Goal: Navigation & Orientation: Find specific page/section

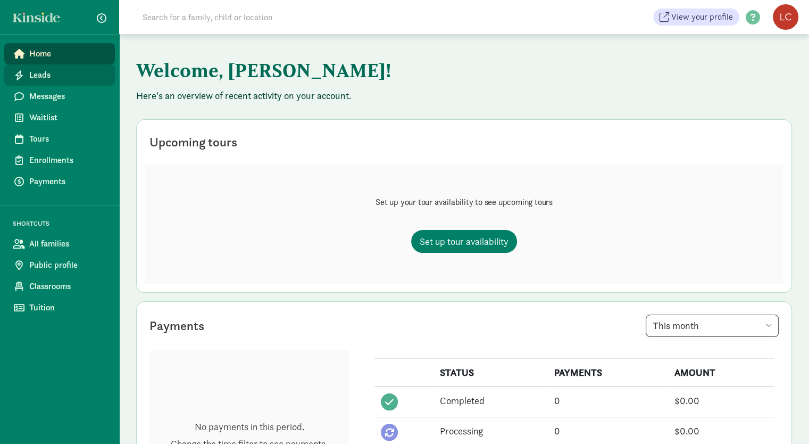
click at [45, 76] on span "Leads" at bounding box center [67, 75] width 77 height 13
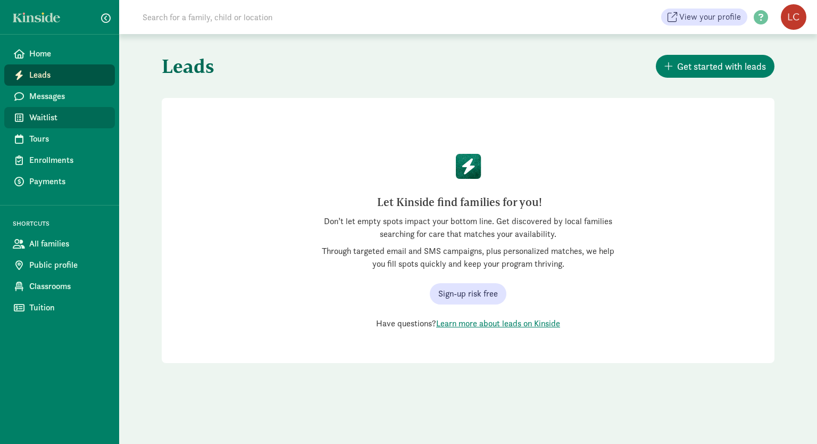
click at [46, 115] on span "Waitlist" at bounding box center [67, 117] width 77 height 13
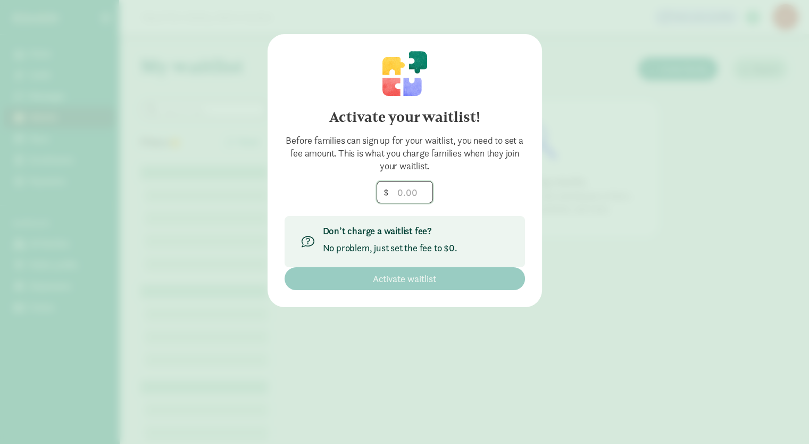
click at [399, 196] on input "number" at bounding box center [404, 191] width 55 height 21
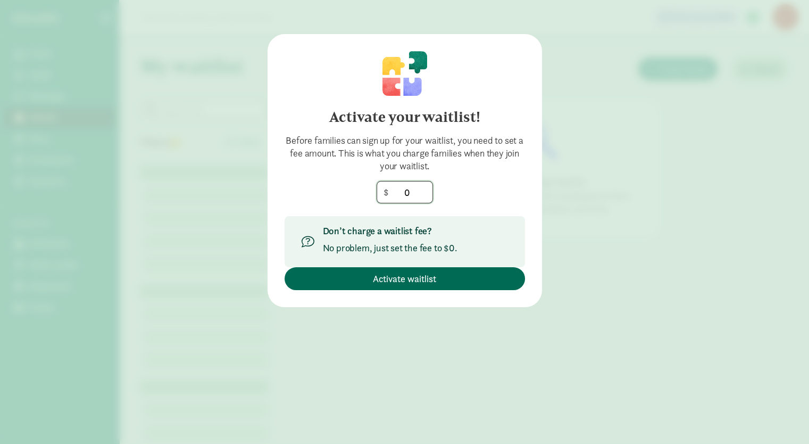
type input "0"
click at [398, 279] on span "Activate waitlist" at bounding box center [404, 278] width 63 height 14
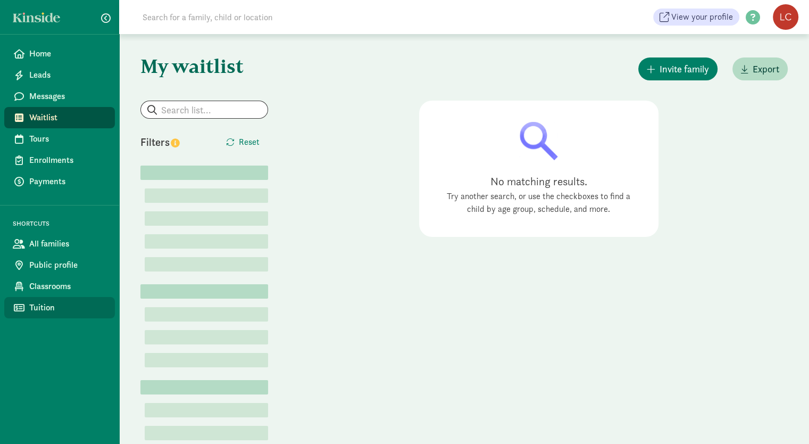
click at [38, 307] on span "Tuition" at bounding box center [67, 307] width 77 height 13
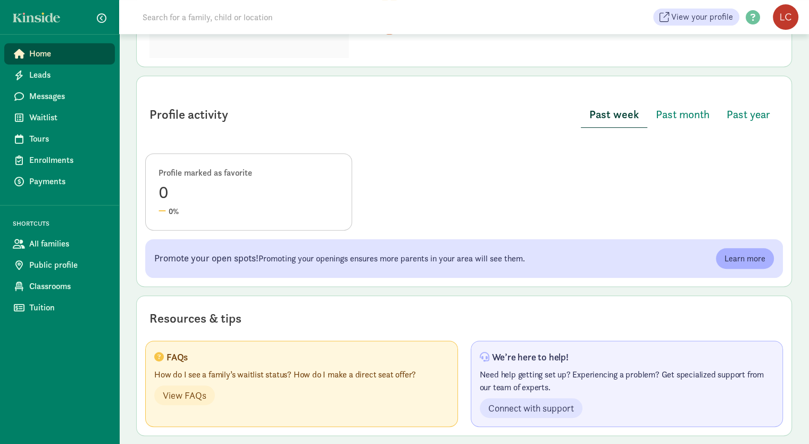
scroll to position [473, 0]
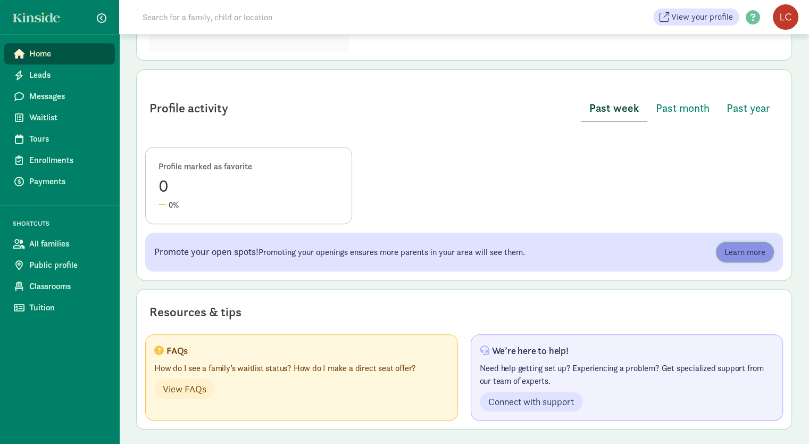
click at [747, 253] on span "Learn more" at bounding box center [745, 252] width 41 height 13
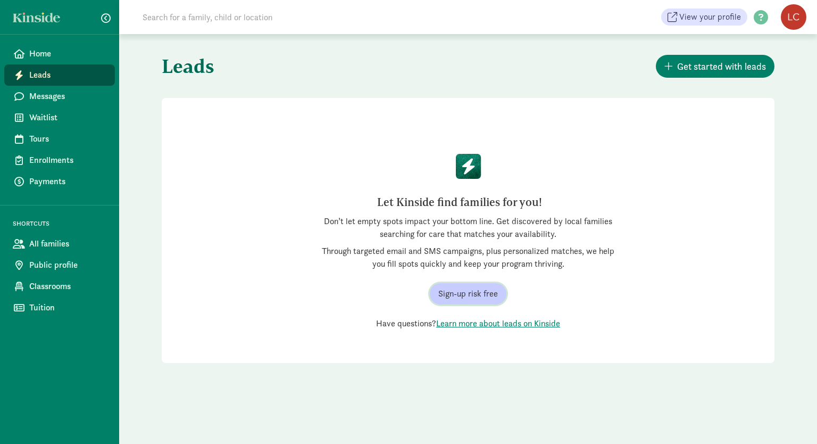
click at [478, 295] on span "Sign-up risk free" at bounding box center [468, 293] width 60 height 13
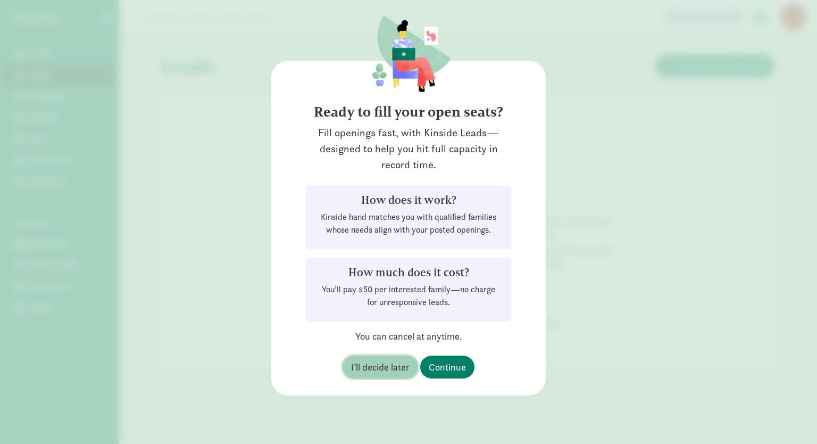
click at [378, 370] on span "I’ll decide later" at bounding box center [380, 367] width 59 height 14
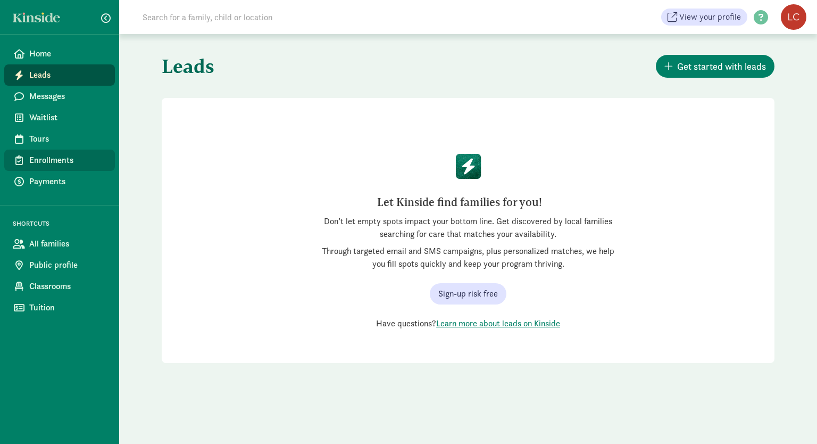
click at [49, 162] on span "Enrollments" at bounding box center [67, 160] width 77 height 13
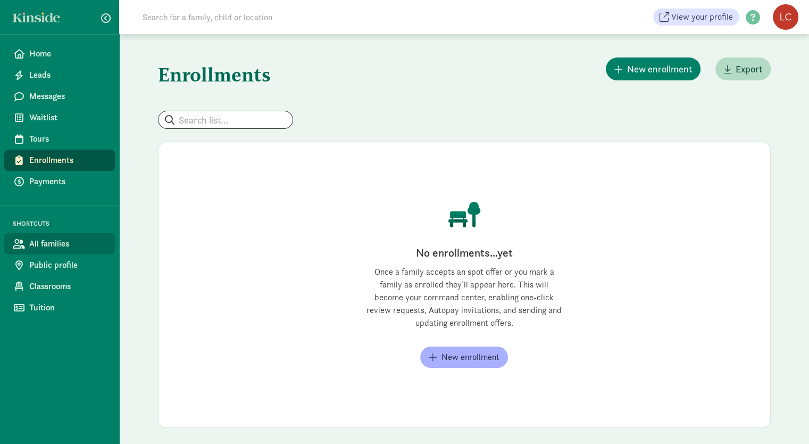
click at [60, 246] on span "All families" at bounding box center [67, 243] width 77 height 13
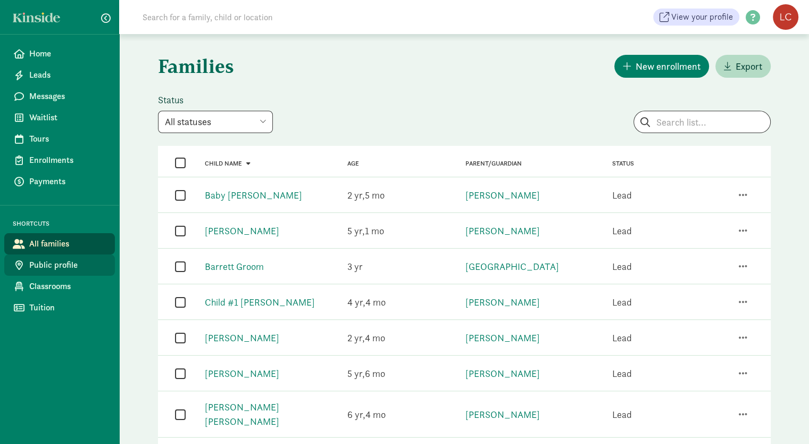
click at [65, 267] on span "Public profile" at bounding box center [67, 265] width 77 height 13
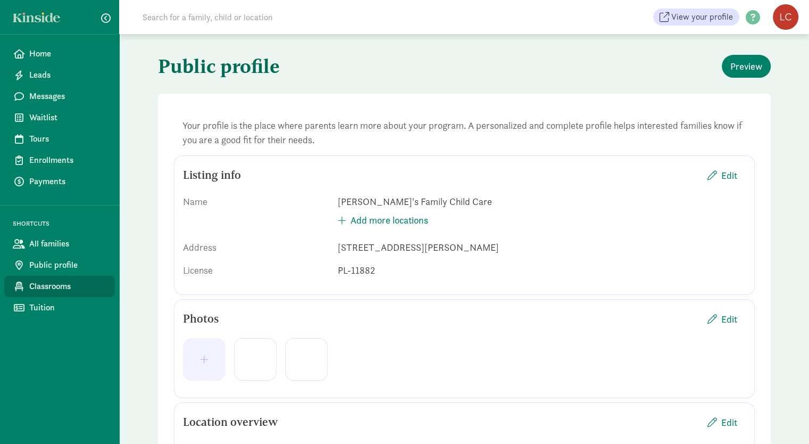
click at [60, 286] on span "Classrooms" at bounding box center [67, 286] width 77 height 13
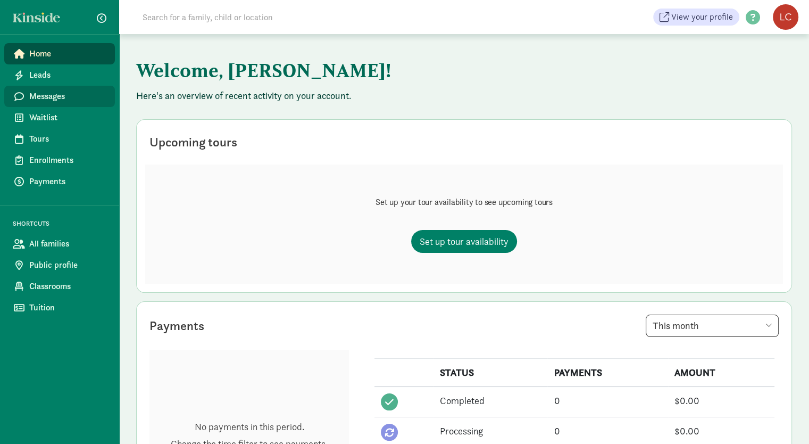
click at [47, 98] on span "Messages" at bounding box center [67, 96] width 77 height 13
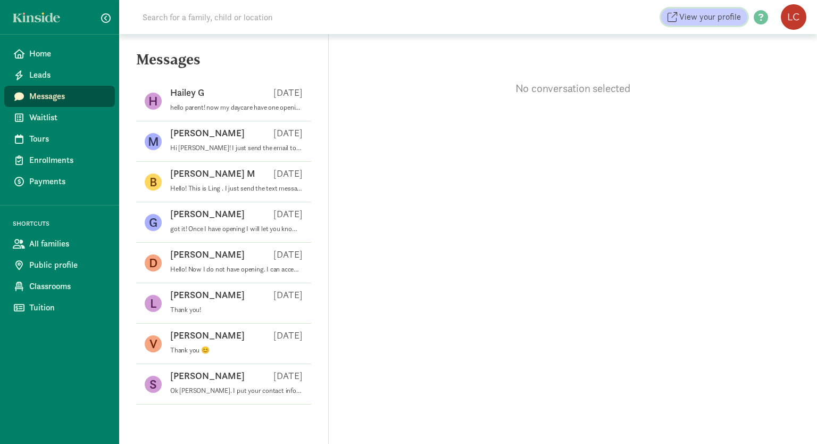
click at [715, 22] on span "View your profile" at bounding box center [711, 17] width 62 height 13
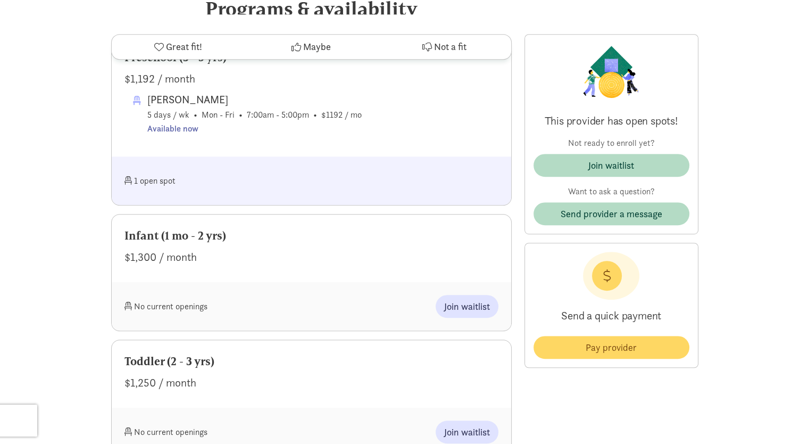
scroll to position [585, 0]
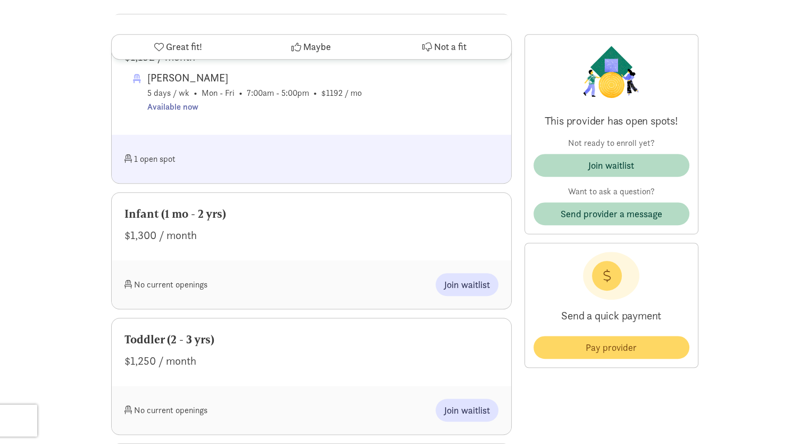
click at [129, 286] on span at bounding box center [128, 284] width 7 height 9
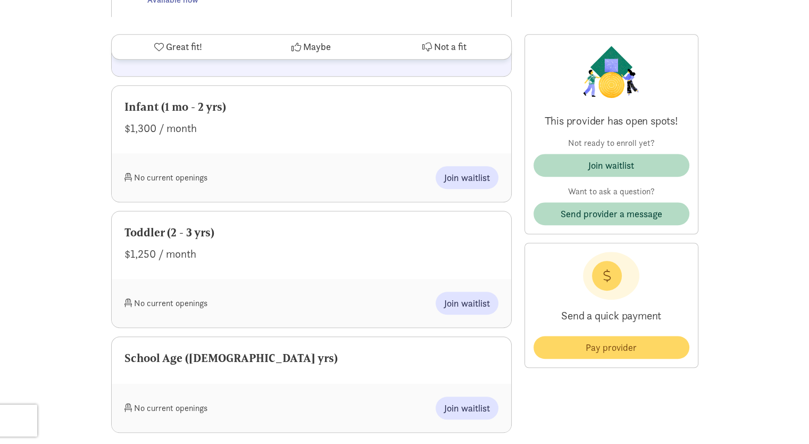
scroll to position [692, 0]
click at [128, 177] on span at bounding box center [128, 177] width 7 height 9
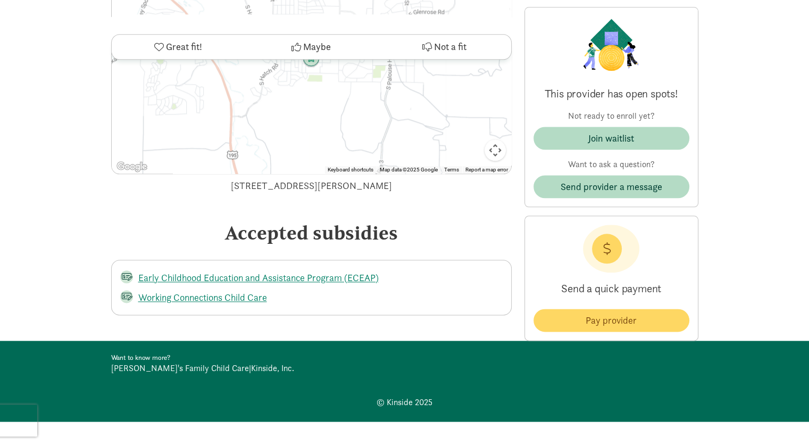
scroll to position [1238, 0]
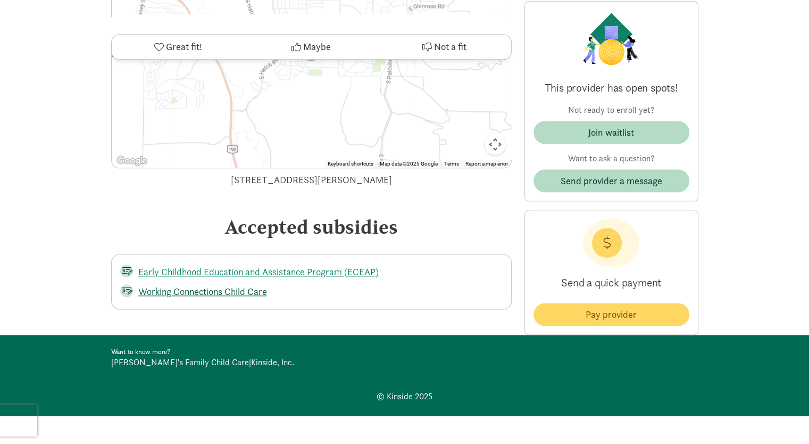
click at [197, 292] on link "Working Connections Child Care" at bounding box center [202, 291] width 129 height 12
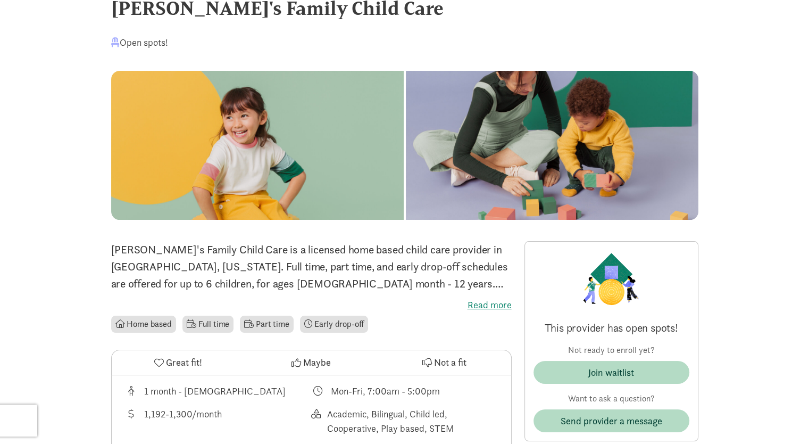
scroll to position [0, 0]
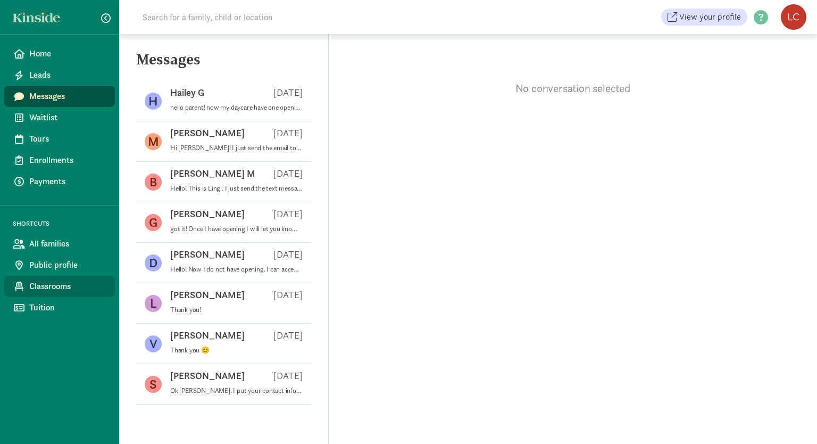
click at [70, 289] on span "Classrooms" at bounding box center [67, 286] width 77 height 13
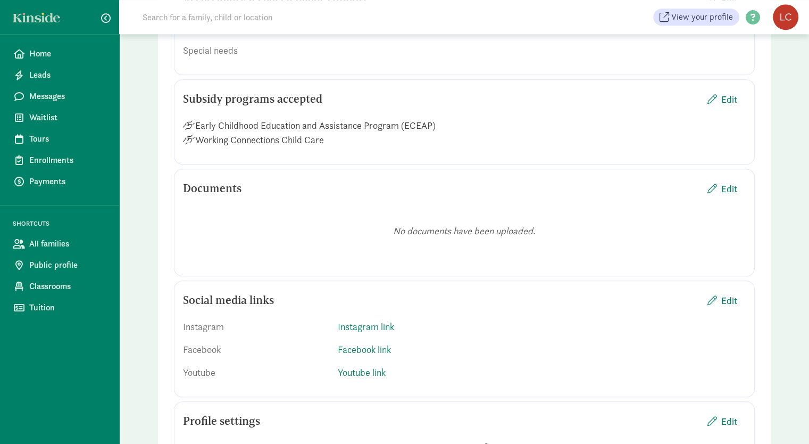
scroll to position [935, 0]
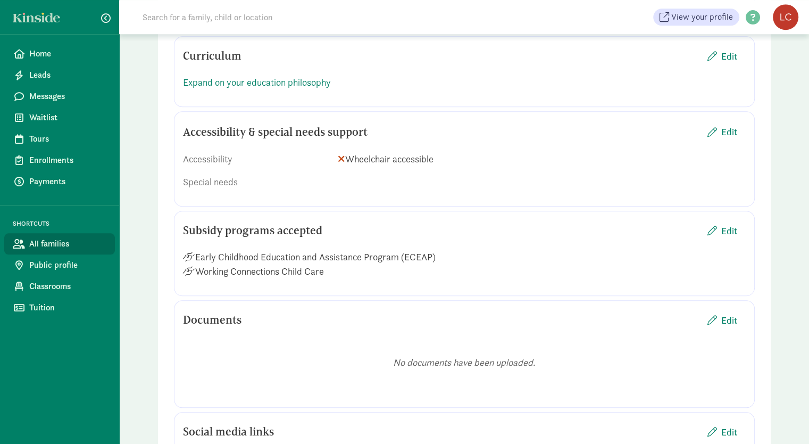
click at [61, 247] on span "All families" at bounding box center [67, 243] width 77 height 13
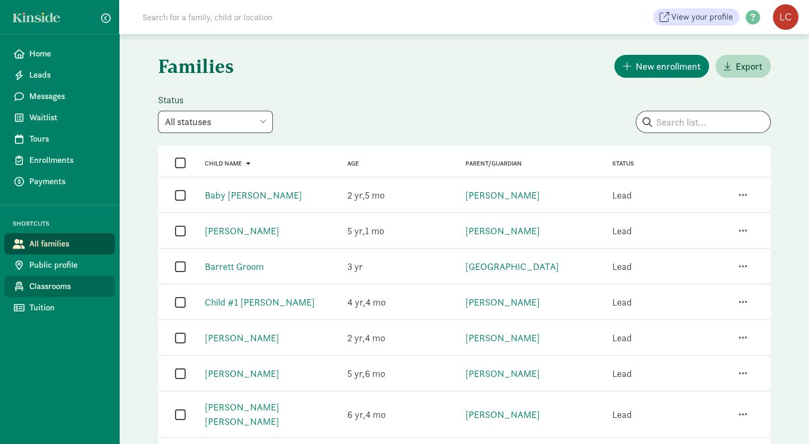
drag, startPoint x: 52, startPoint y: 286, endPoint x: 60, endPoint y: 279, distance: 10.6
click at [52, 285] on span "Classrooms" at bounding box center [67, 286] width 77 height 13
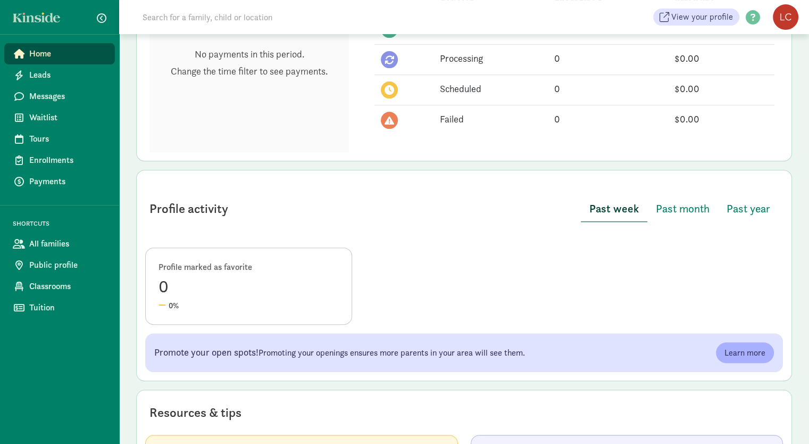
scroll to position [473, 0]
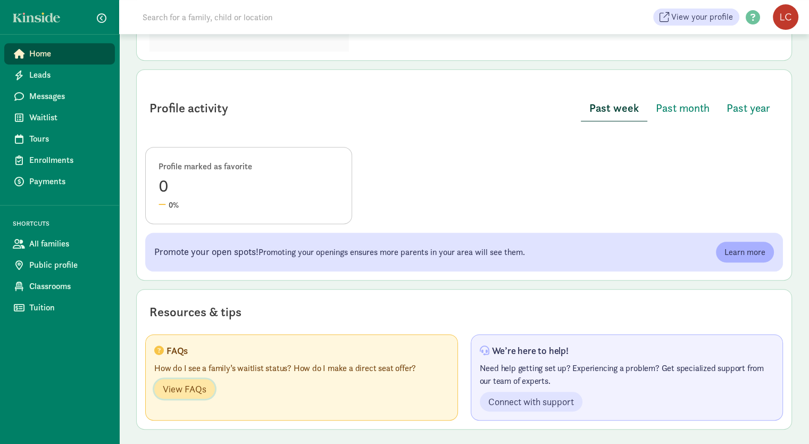
click at [187, 388] on span "View FAQs" at bounding box center [185, 389] width 44 height 14
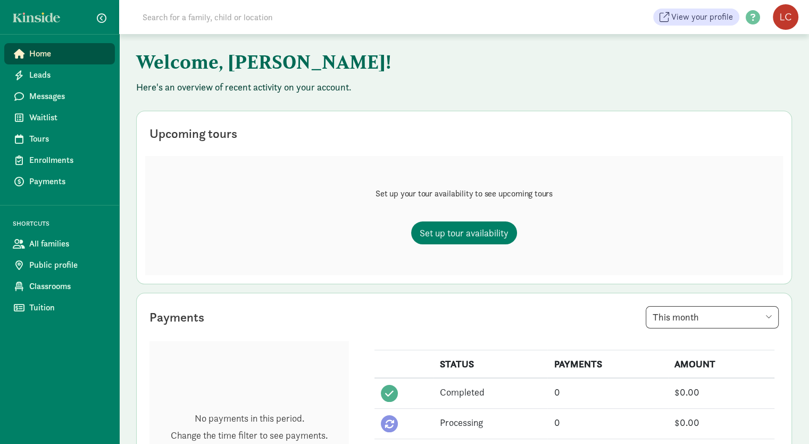
scroll to position [0, 0]
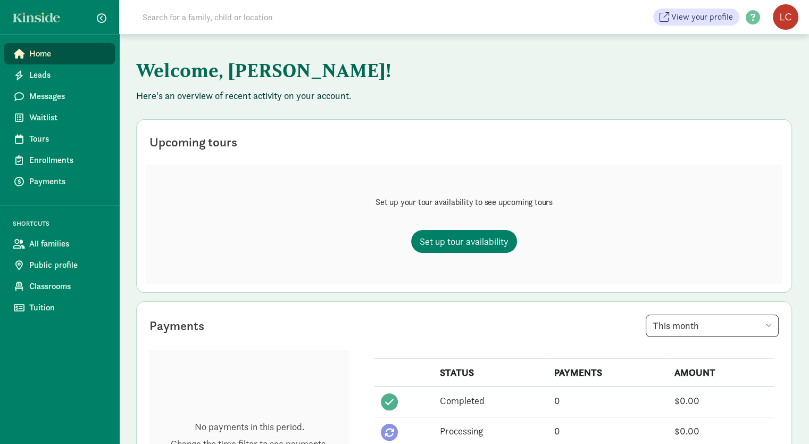
click at [792, 23] on figure at bounding box center [786, 17] width 26 height 26
click at [766, 58] on link "Logout" at bounding box center [777, 53] width 43 height 13
